Goal: Task Accomplishment & Management: Use online tool/utility

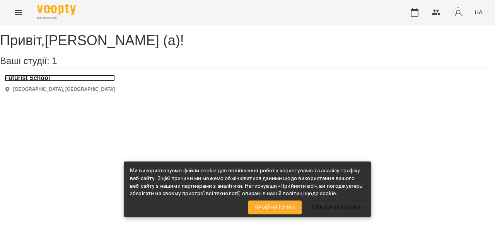
click at [44, 82] on h3 "Futurist School" at bounding box center [60, 78] width 110 height 7
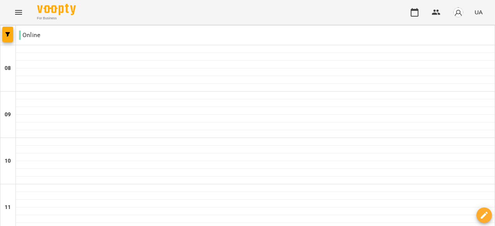
type input "**********"
click at [275, 25] on div at bounding box center [247, 25] width 495 height 0
